Goal: Task Accomplishment & Management: Complete application form

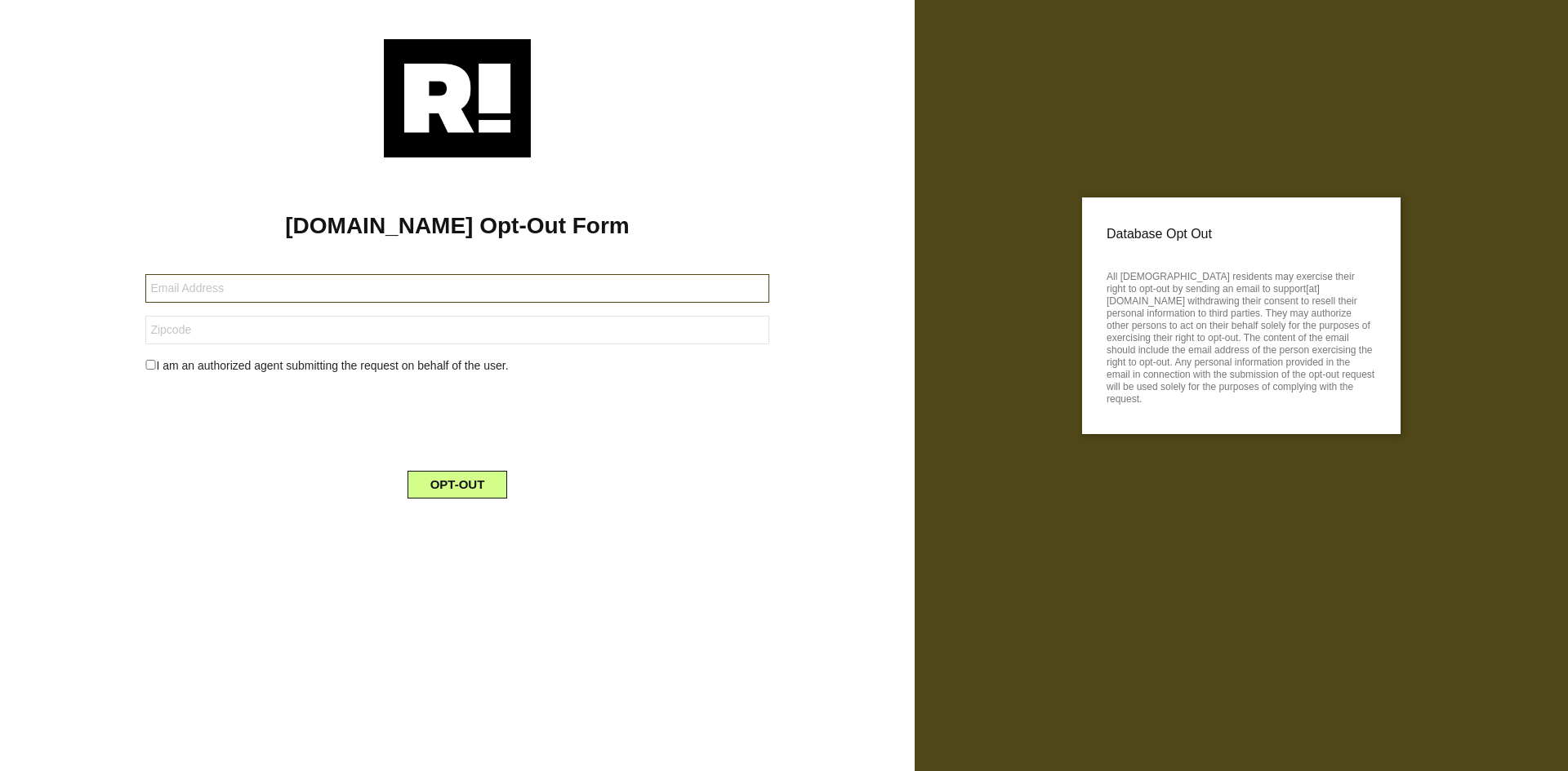
click at [262, 293] on input "text" at bounding box center [457, 288] width 623 height 28
type input "[PERSON_NAME][EMAIL_ADDRESS][PERSON_NAME][DOMAIN_NAME]"
click at [265, 333] on input "72712-7171" at bounding box center [457, 330] width 623 height 28
drag, startPoint x: 265, startPoint y: 333, endPoint x: 184, endPoint y: 335, distance: 81.0
click at [184, 335] on input "72712-7171" at bounding box center [457, 330] width 623 height 28
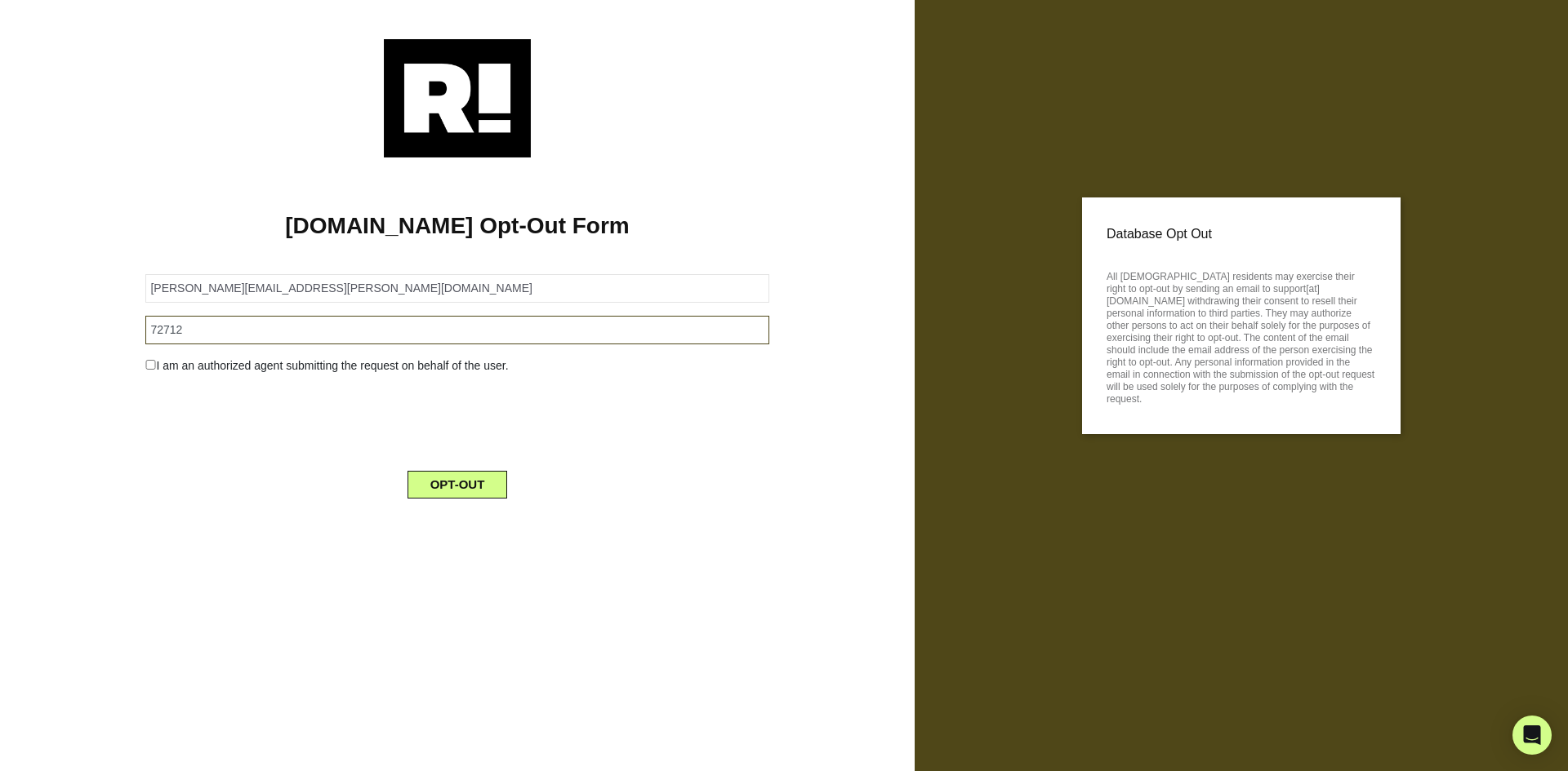
type input "72712"
drag, startPoint x: 127, startPoint y: 458, endPoint x: 147, endPoint y: 409, distance: 52.9
click at [127, 455] on div "[DOMAIN_NAME] Opt-Out Form [PERSON_NAME][EMAIL_ADDRESS][PERSON_NAME][DOMAIN_NAM…" at bounding box center [457, 334] width 890 height 354
click at [147, 369] on input "checkbox" at bounding box center [150, 364] width 10 height 9
checkbox input "true"
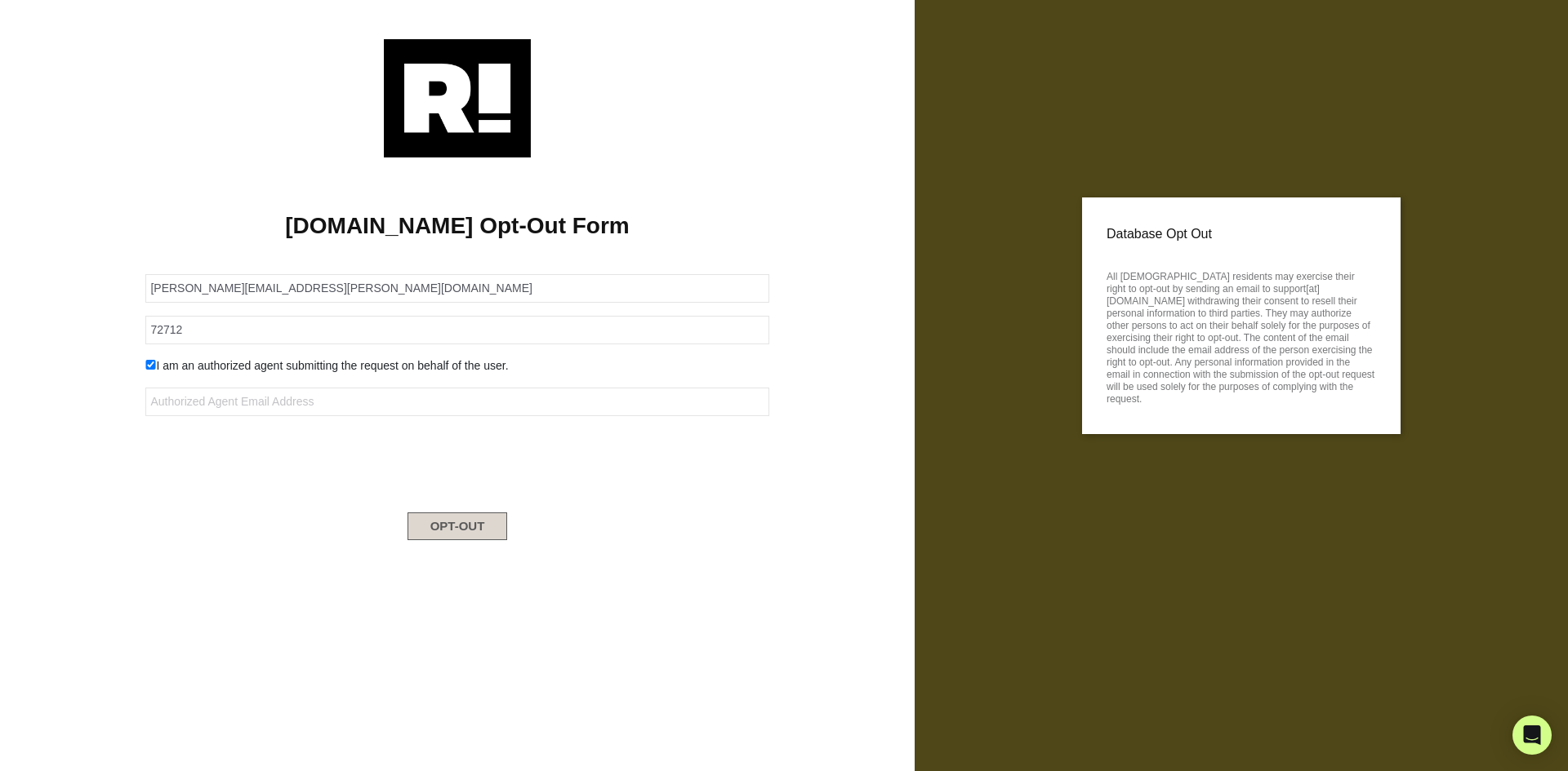
click at [442, 530] on button "OPT-OUT" at bounding box center [458, 527] width 101 height 28
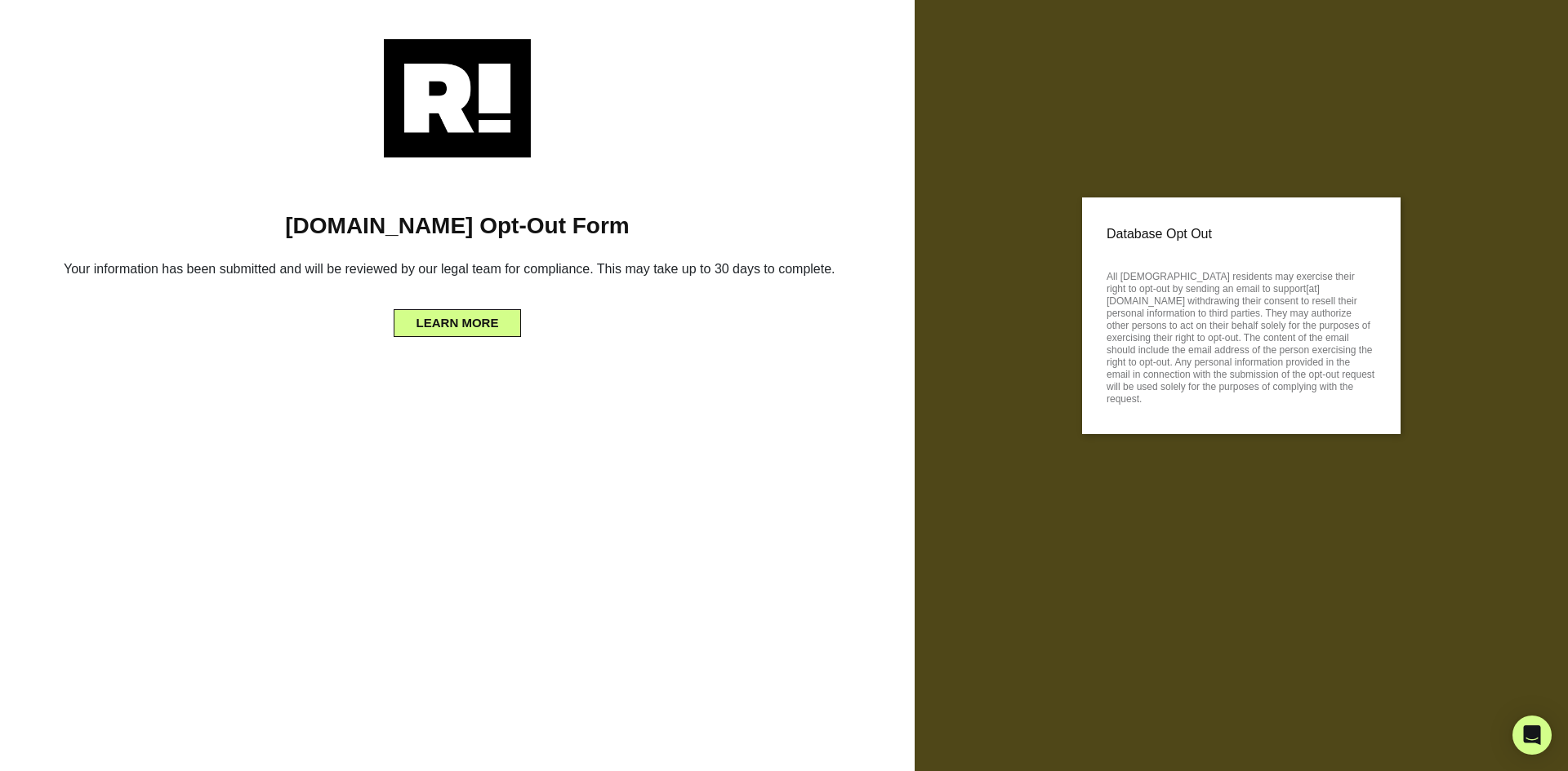
click at [807, 337] on div "LEARN MORE" at bounding box center [457, 319] width 865 height 35
